Goal: Transaction & Acquisition: Purchase product/service

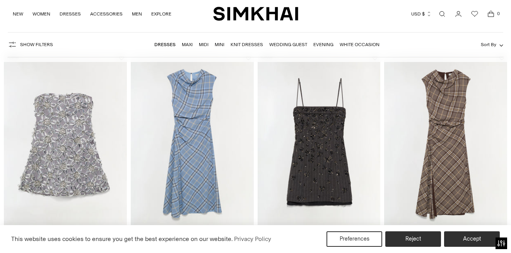
scroll to position [71, 0]
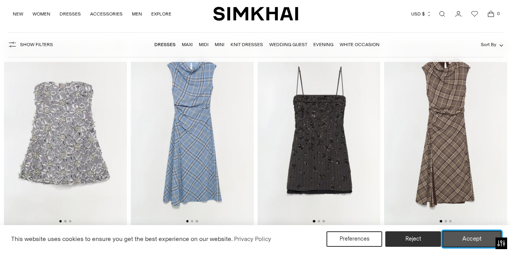
click at [468, 240] on button "Accept" at bounding box center [472, 239] width 59 height 16
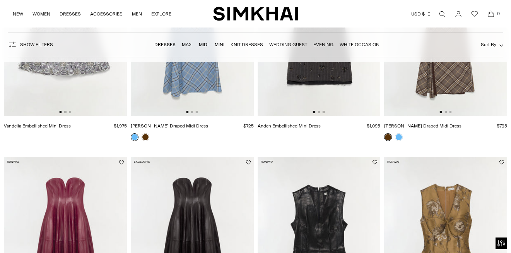
scroll to position [137, 0]
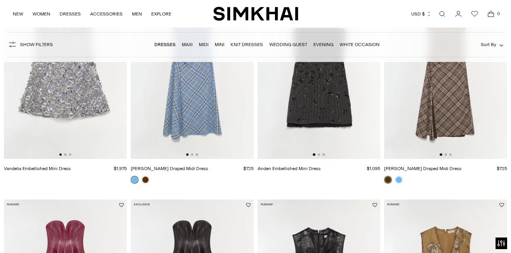
click at [443, 120] on img at bounding box center [445, 66] width 123 height 185
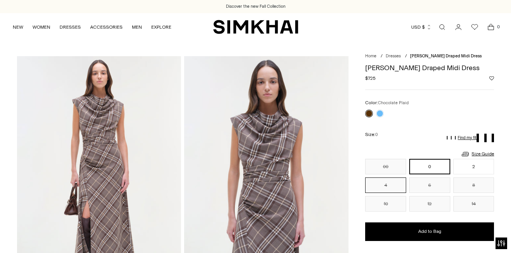
click at [387, 185] on button "4" at bounding box center [385, 184] width 41 height 15
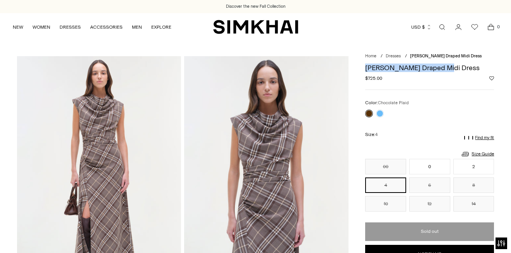
drag, startPoint x: 460, startPoint y: 67, endPoint x: 358, endPoint y: 67, distance: 101.4
copy h1 "[PERSON_NAME] Draped Midi Dress"
